Goal: Contribute content: Add original content to the website for others to see

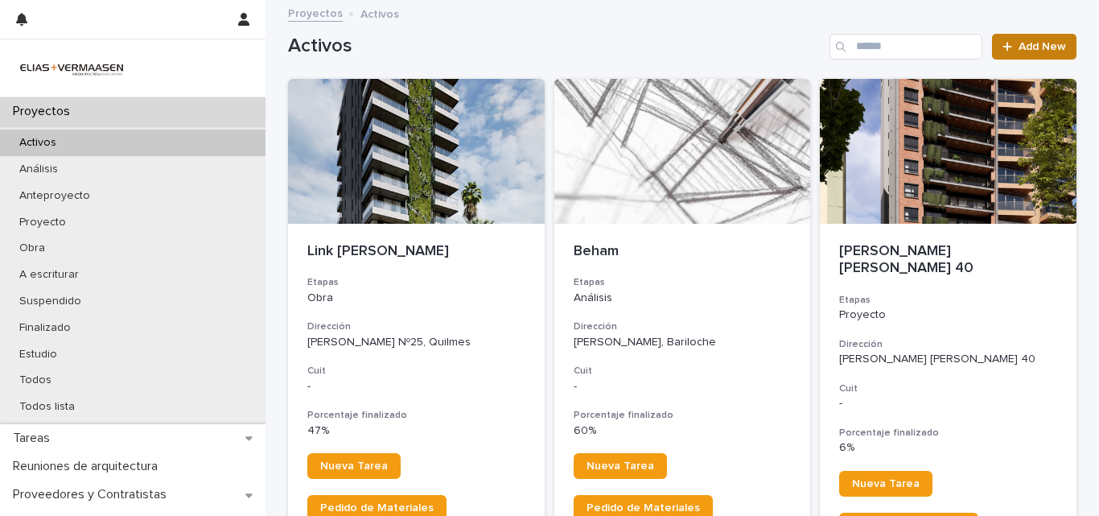
click at [1019, 54] on link "Add New" at bounding box center [1034, 47] width 84 height 26
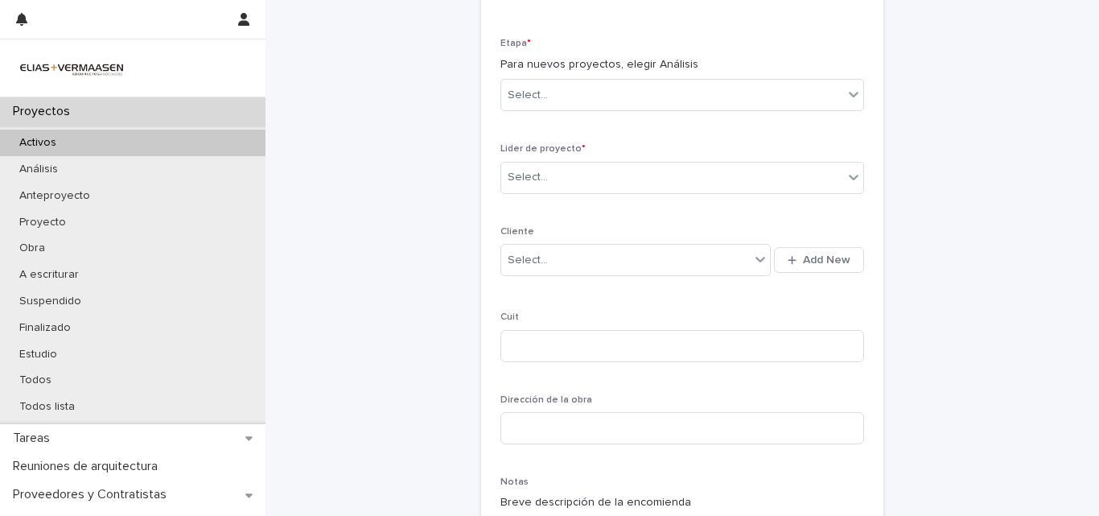
scroll to position [451, 0]
